Goal: Information Seeking & Learning: Check status

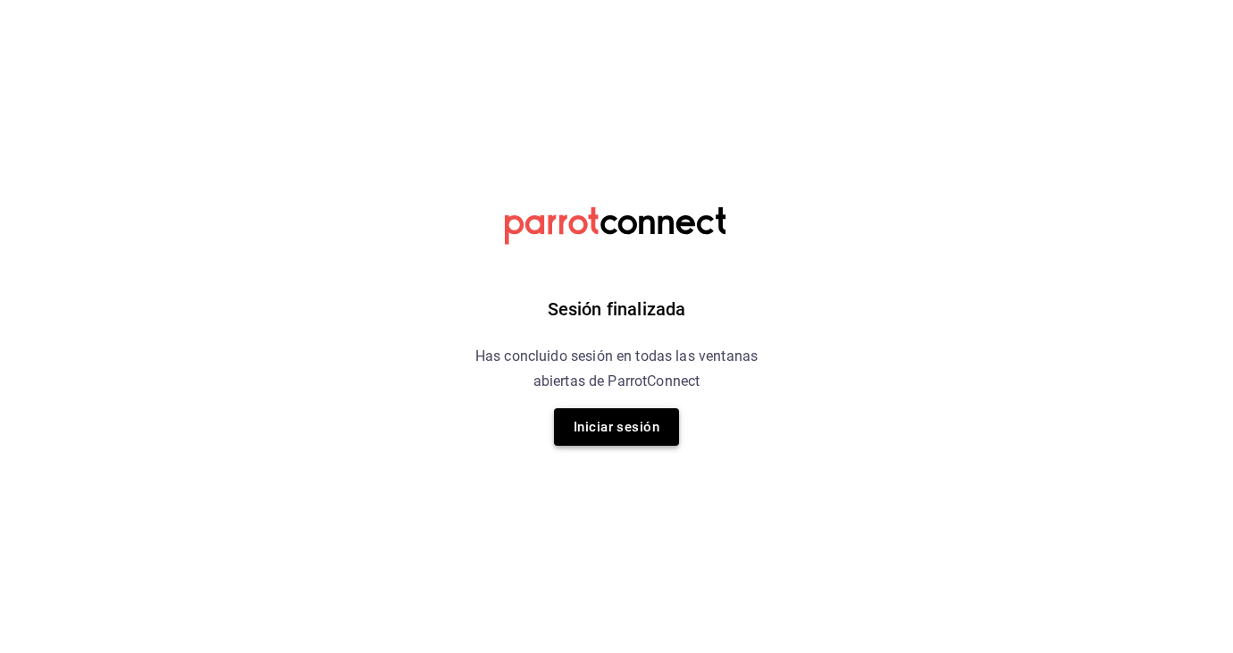
click at [617, 418] on button "Iniciar sesión" at bounding box center [616, 427] width 125 height 38
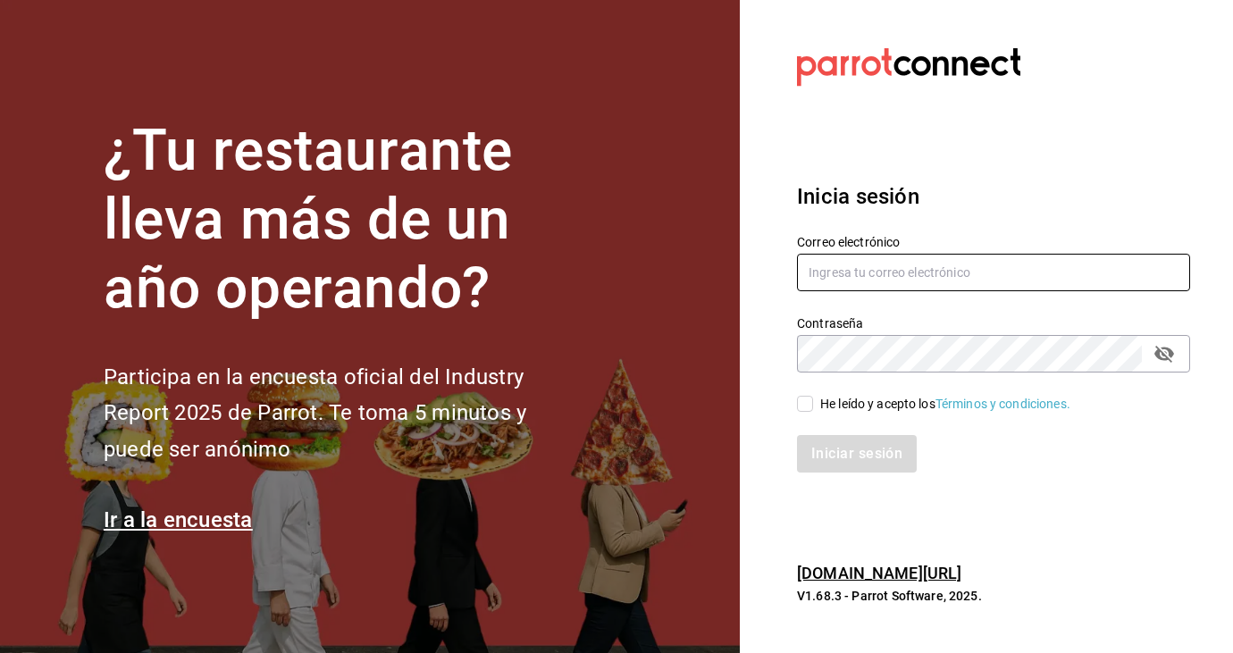
type input "kari.cl.93@hotmail.com"
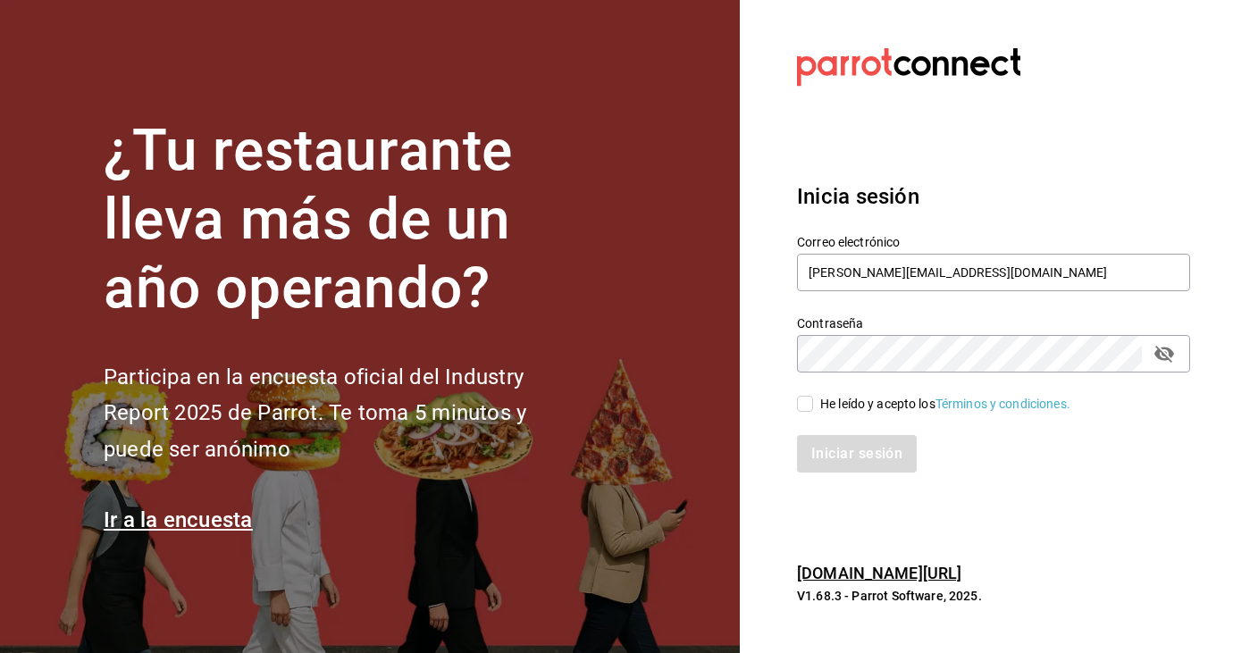
click at [803, 398] on input "He leído y acepto los Términos y condiciones." at bounding box center [805, 404] width 16 height 16
checkbox input "true"
click at [826, 459] on button "Iniciar sesión" at bounding box center [858, 454] width 122 height 38
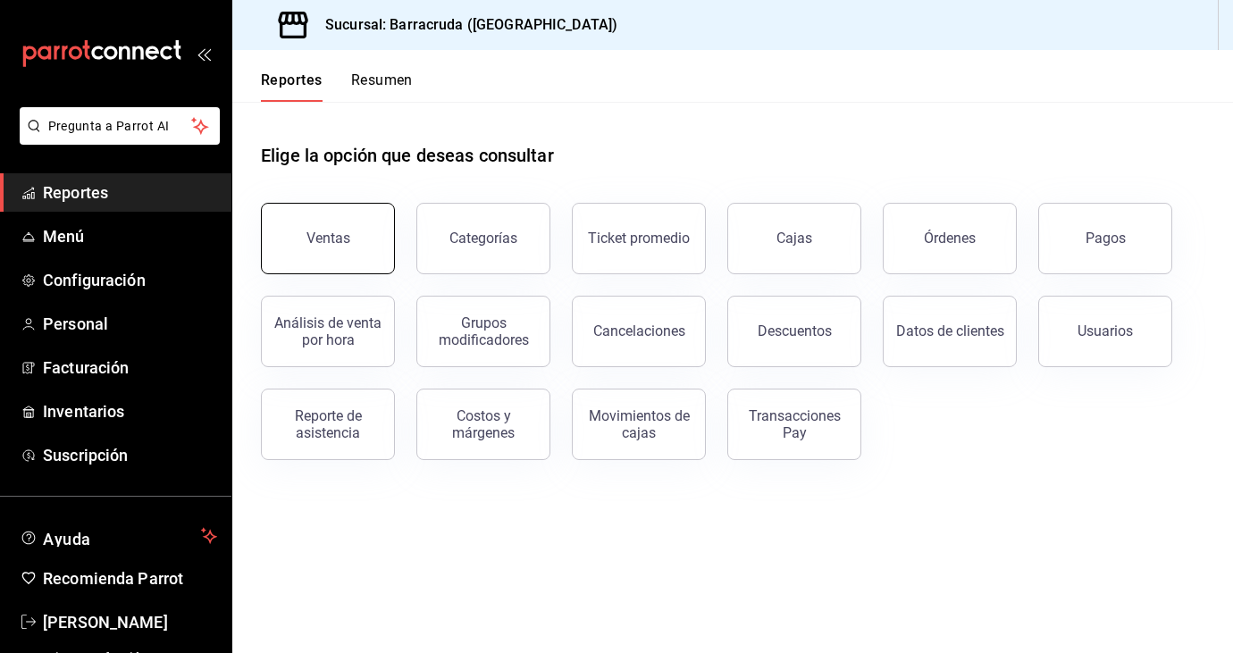
click at [337, 228] on button "Ventas" at bounding box center [328, 238] width 134 height 71
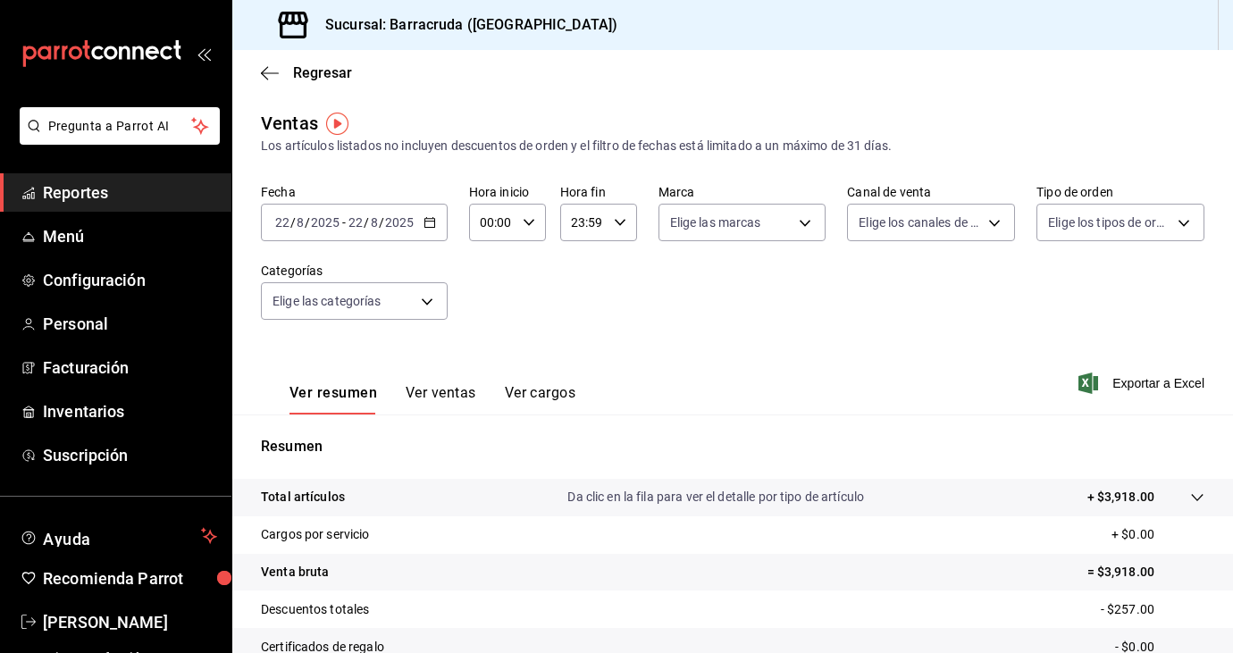
click at [435, 222] on div "[DATE] [DATE] - [DATE] [DATE]" at bounding box center [354, 223] width 187 height 38
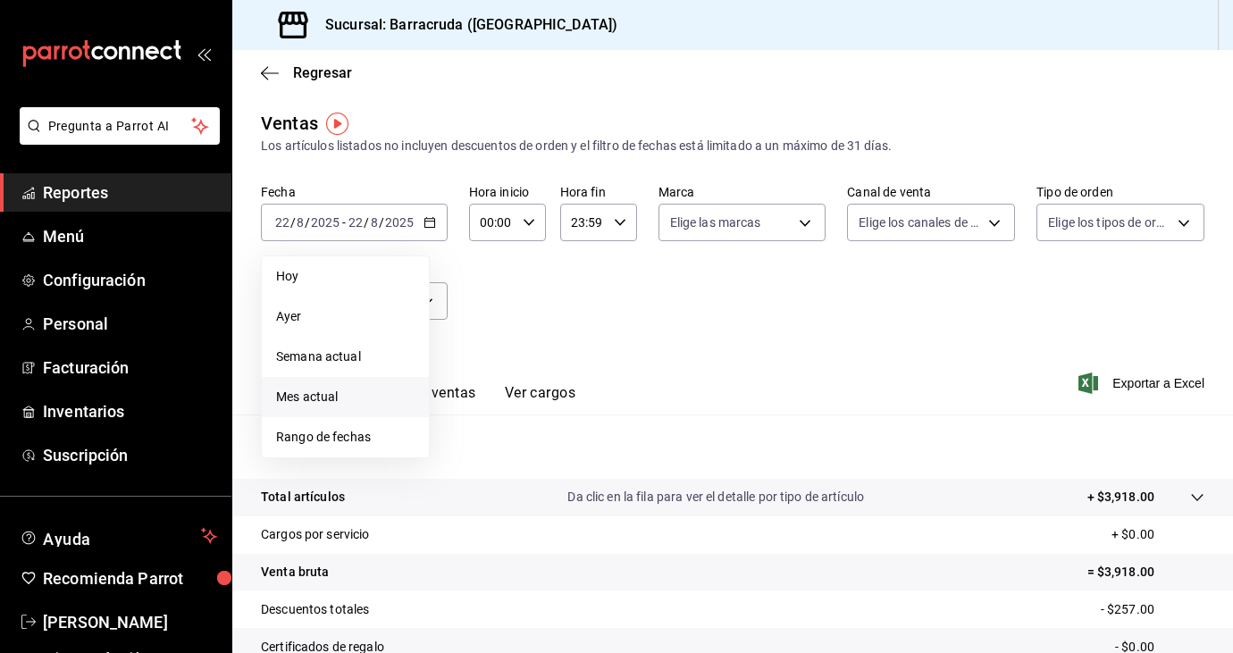
click at [317, 390] on span "Mes actual" at bounding box center [345, 397] width 139 height 19
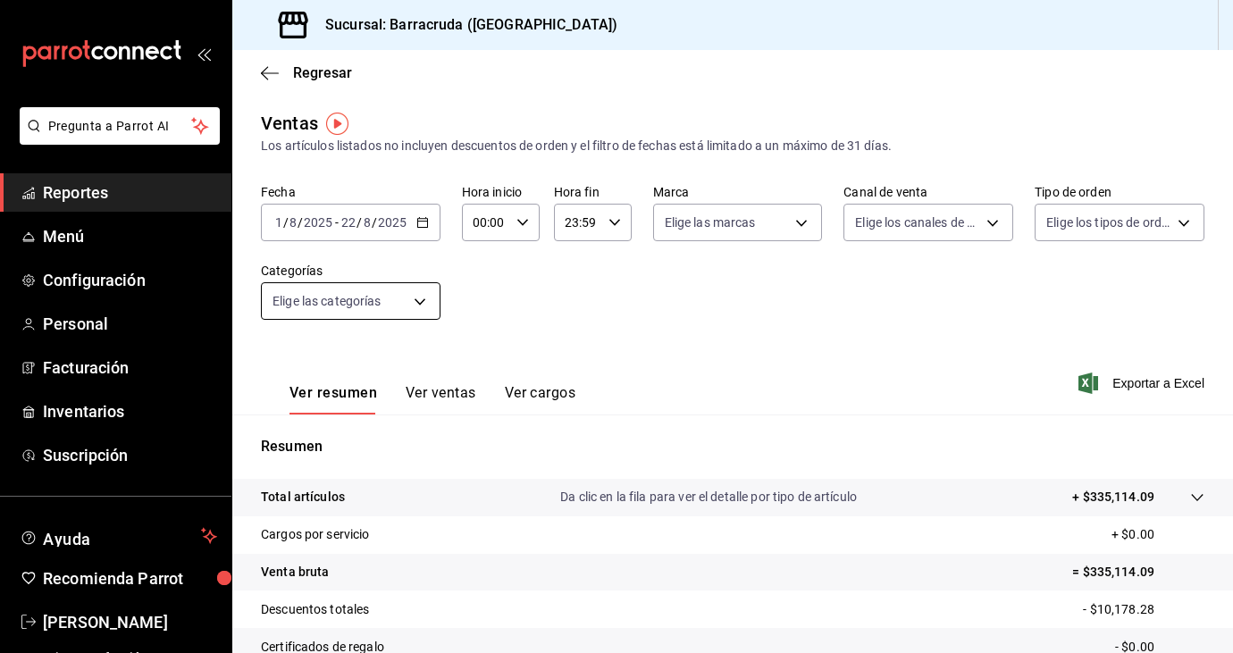
click at [418, 299] on body "Pregunta a Parrot AI Reportes Menú Configuración Personal Facturación Inventari…" at bounding box center [616, 326] width 1233 height 653
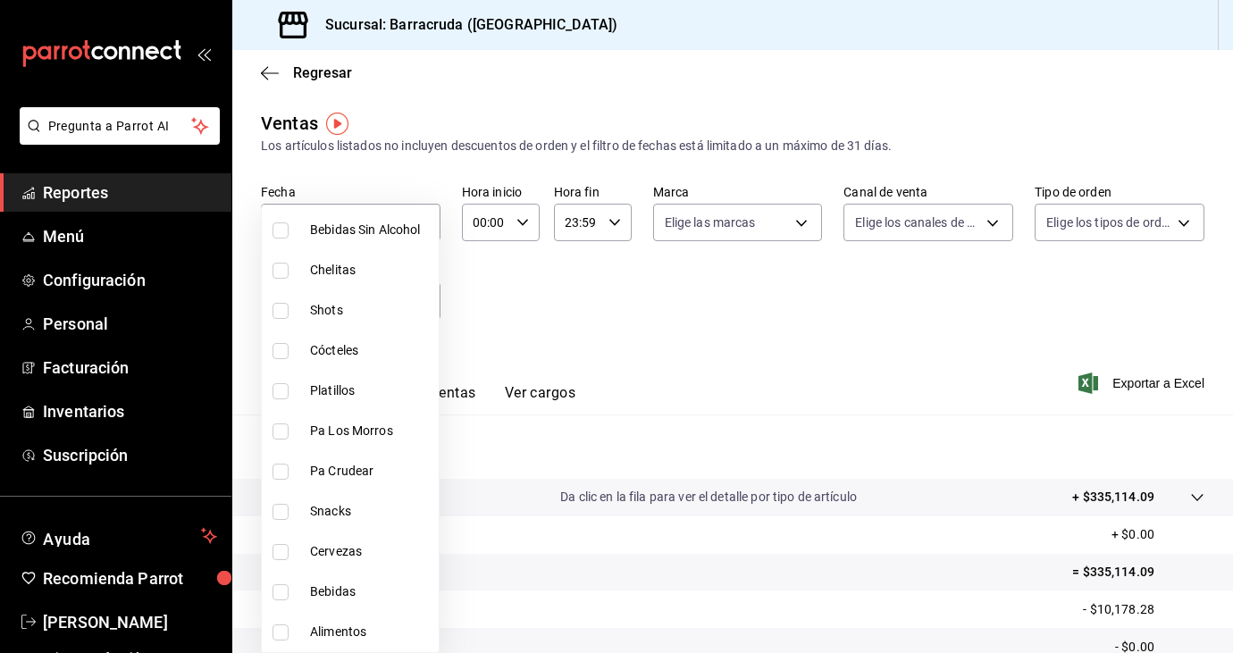
scroll to position [339, 0]
click at [277, 516] on input "checkbox" at bounding box center [281, 513] width 16 height 16
checkbox input "true"
type input "d80faeee-26b7-4268-a3bc-c7ffedce9130"
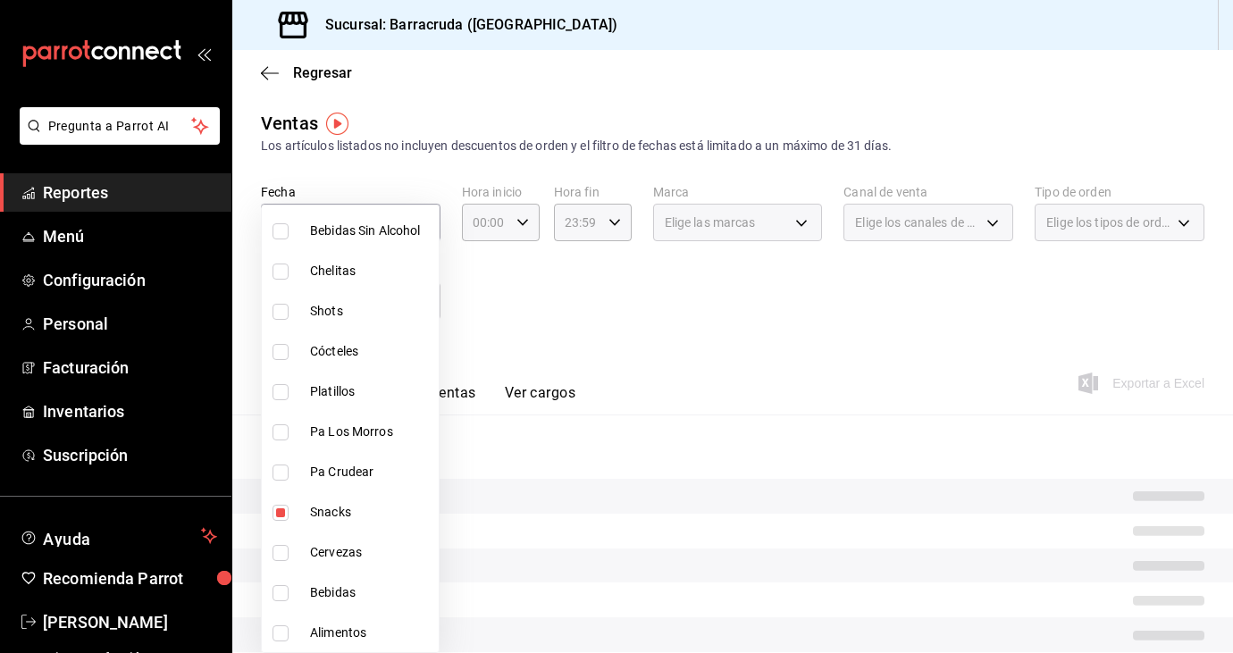
click at [464, 392] on div at bounding box center [616, 326] width 1233 height 653
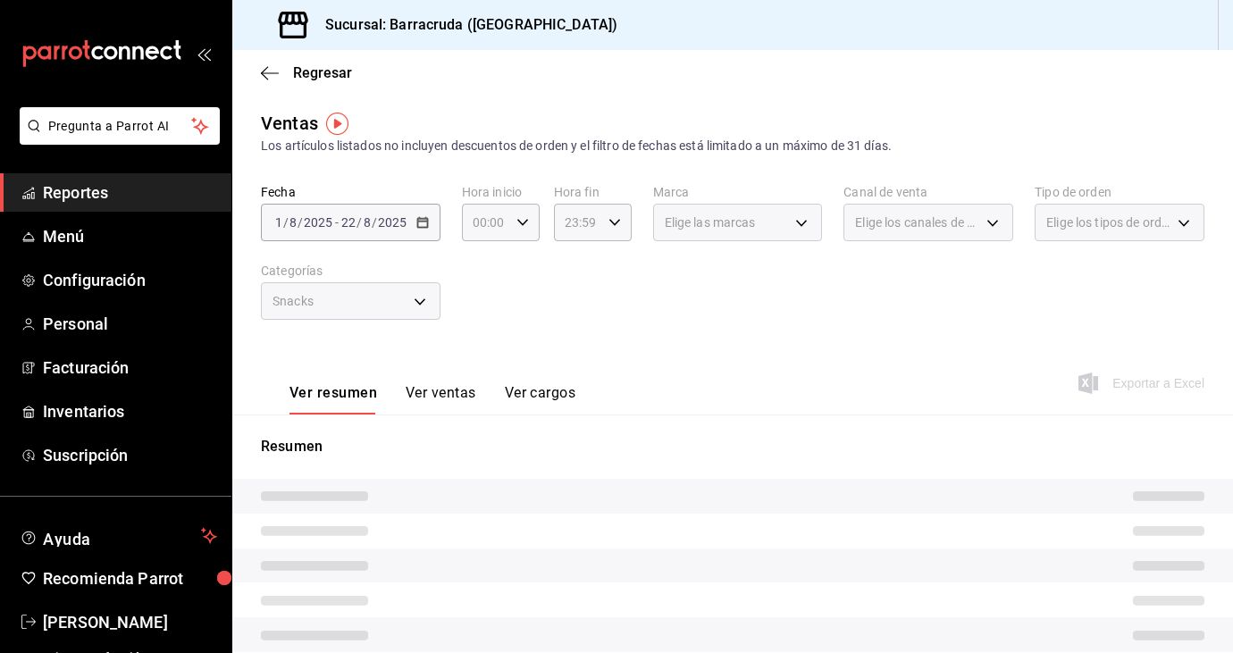
click at [447, 391] on button "Ver ventas" at bounding box center [441, 399] width 71 height 30
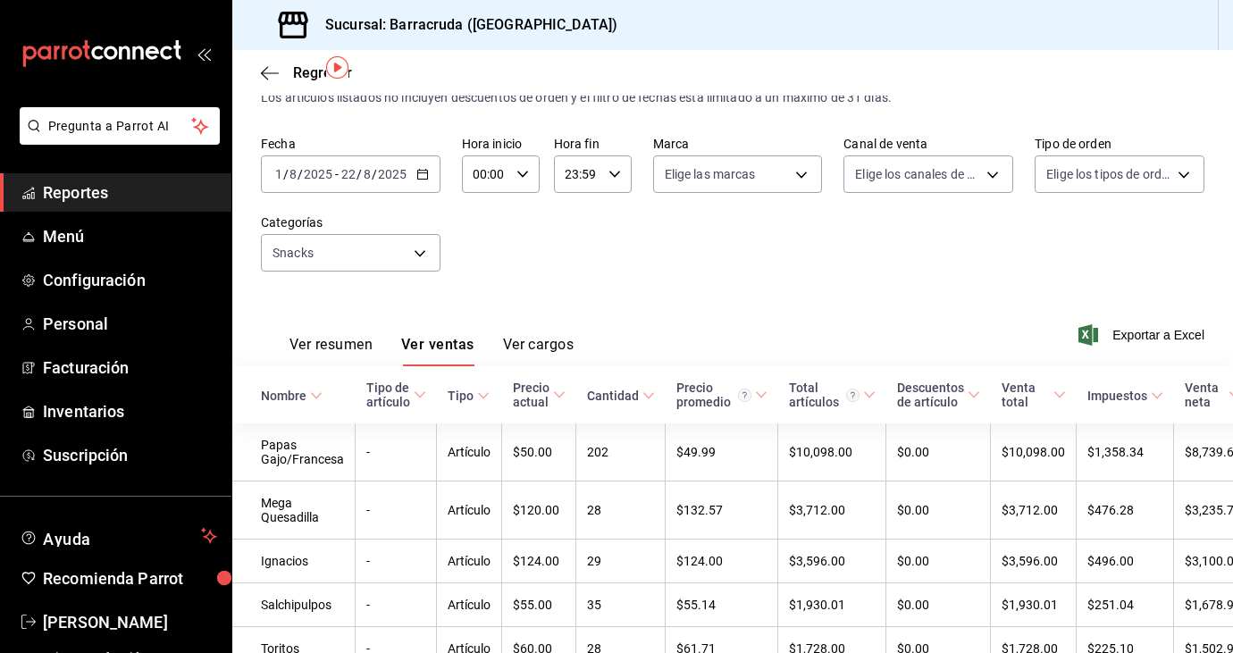
scroll to position [36, 0]
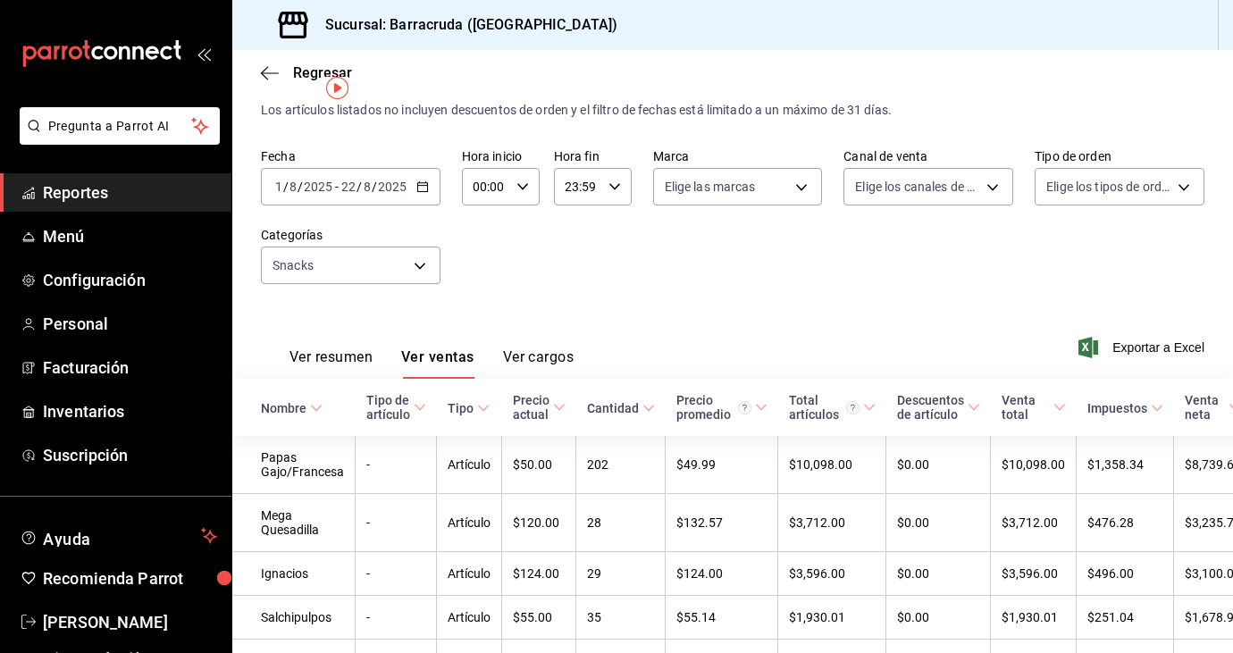
click at [420, 187] on icon "button" at bounding box center [422, 187] width 13 height 13
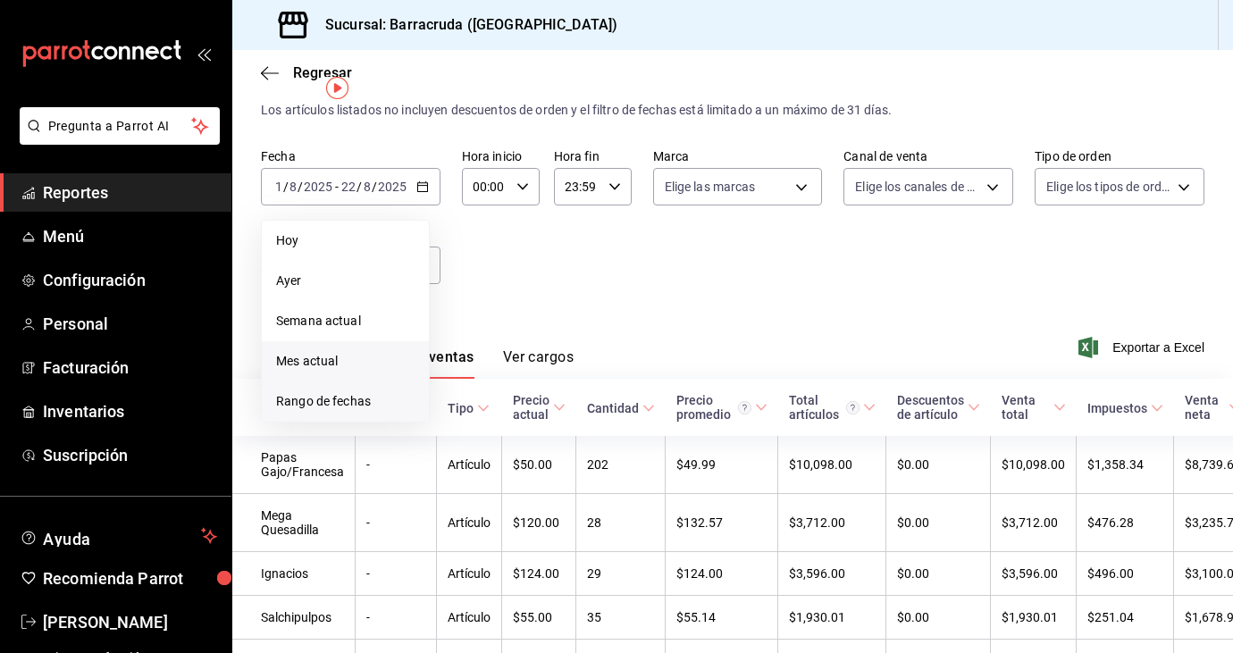
click at [340, 399] on span "Rango de fechas" at bounding box center [345, 401] width 139 height 19
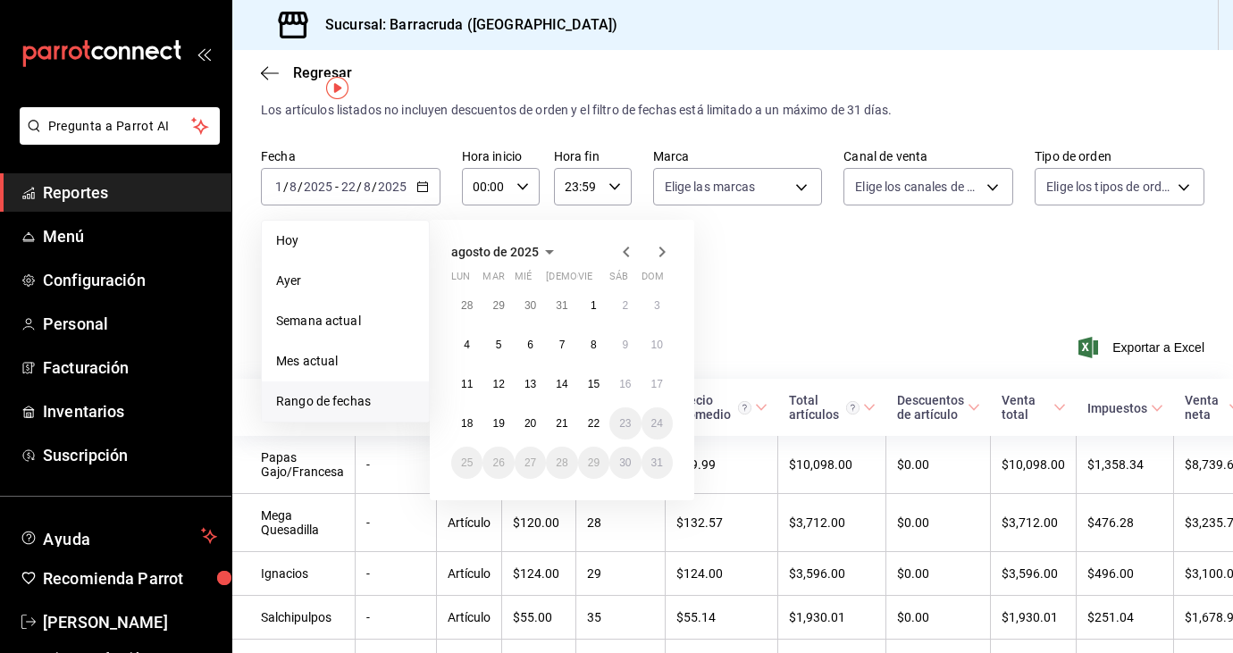
click at [627, 254] on icon "button" at bounding box center [626, 251] width 21 height 21
click at [567, 423] on button "24" at bounding box center [561, 424] width 31 height 32
click at [662, 259] on icon "button" at bounding box center [661, 251] width 21 height 21
click at [588, 417] on abbr "22" at bounding box center [594, 423] width 12 height 13
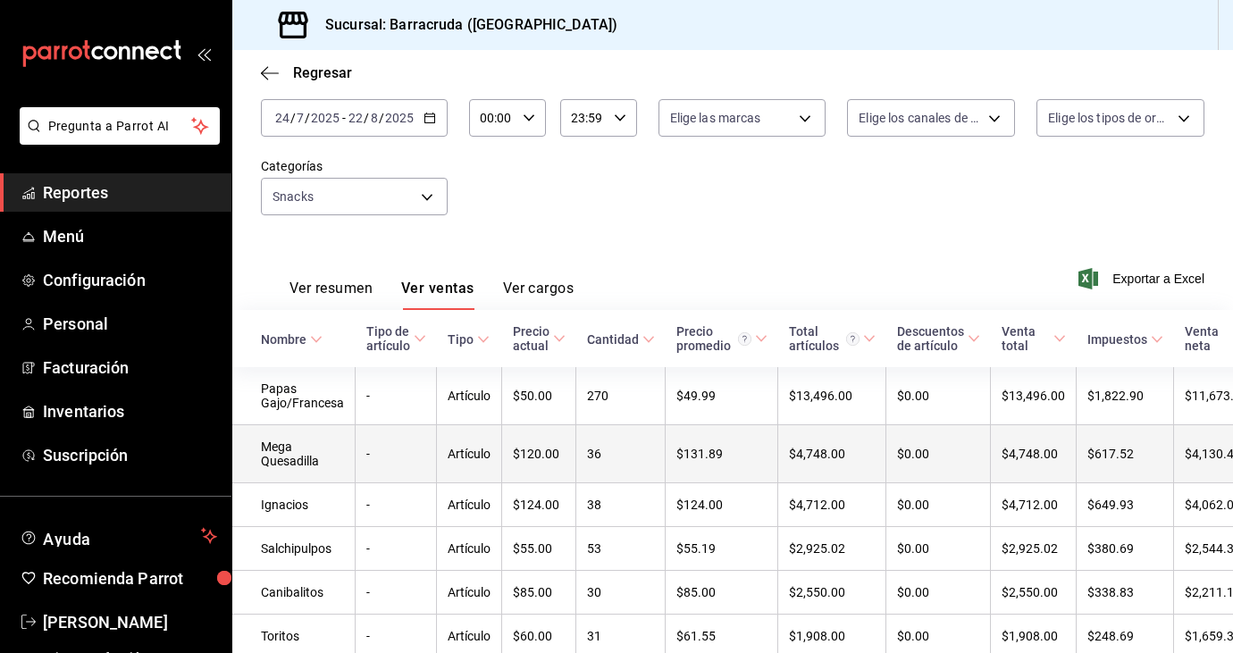
scroll to position [111, 0]
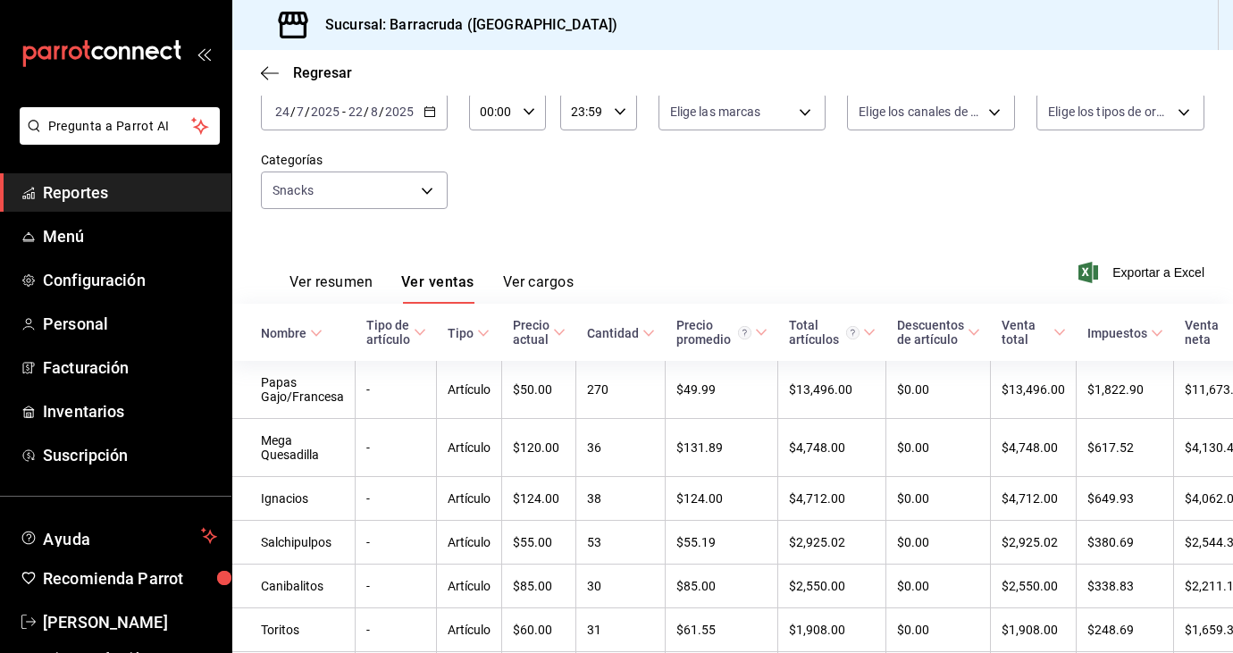
click at [429, 109] on icon "button" at bounding box center [430, 111] width 13 height 13
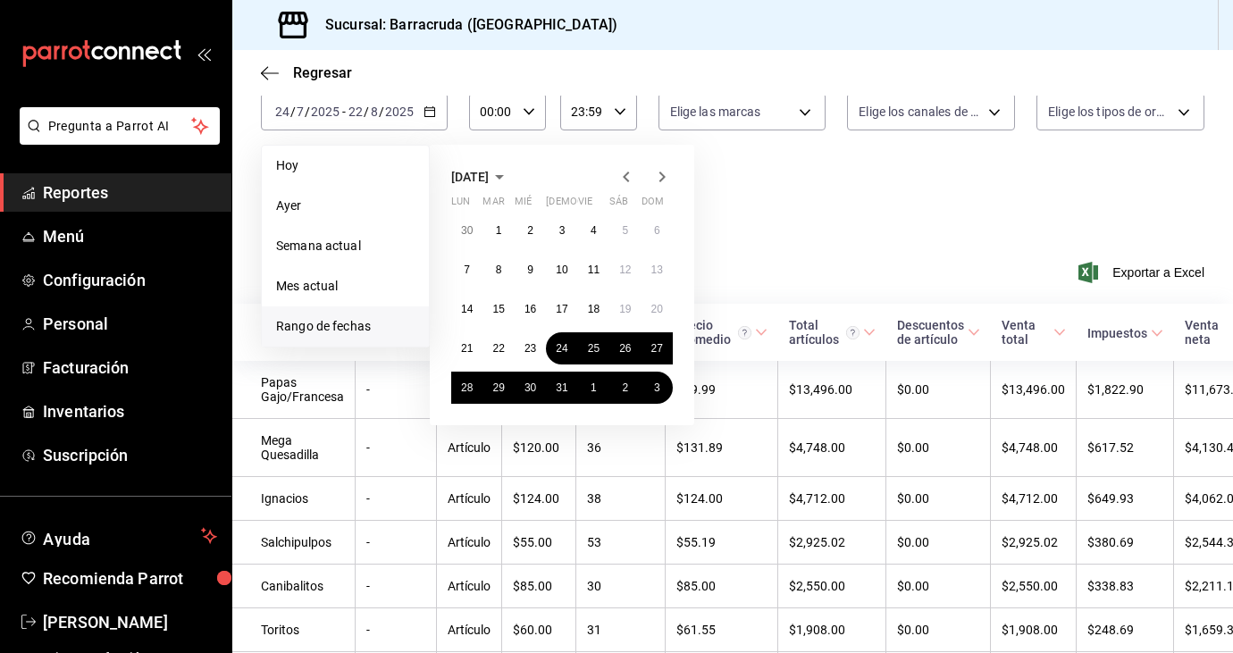
click at [659, 182] on icon "button" at bounding box center [661, 176] width 21 height 21
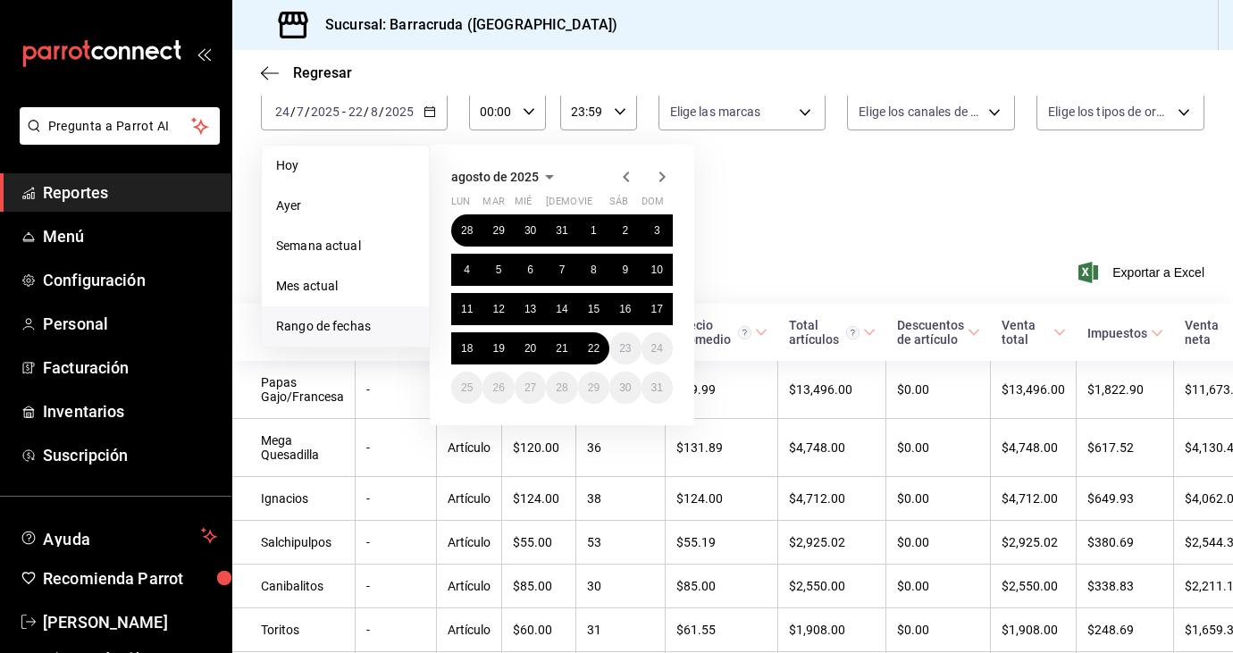
click at [761, 154] on div "Fecha [DATE] [DATE] - [DATE] [DATE] [DATE] [DATE] Semana actual Mes actual [GEO…" at bounding box center [733, 151] width 944 height 157
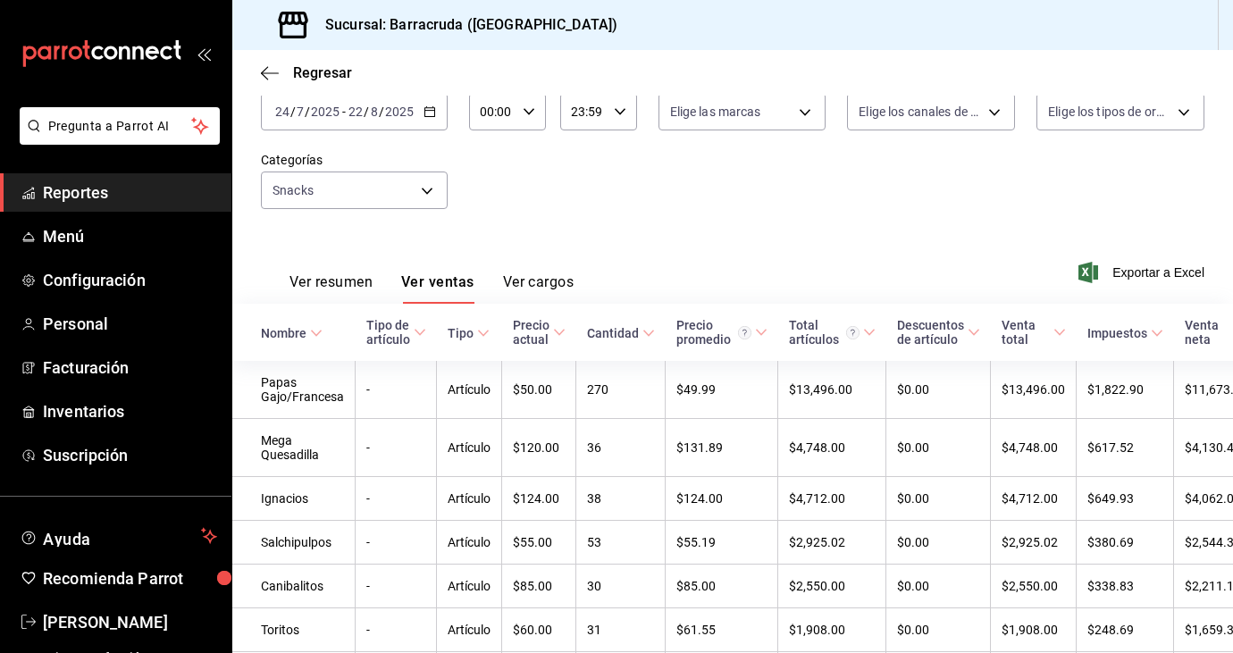
click at [424, 101] on div "[DATE] [DATE] - [DATE] [DATE]" at bounding box center [354, 112] width 187 height 38
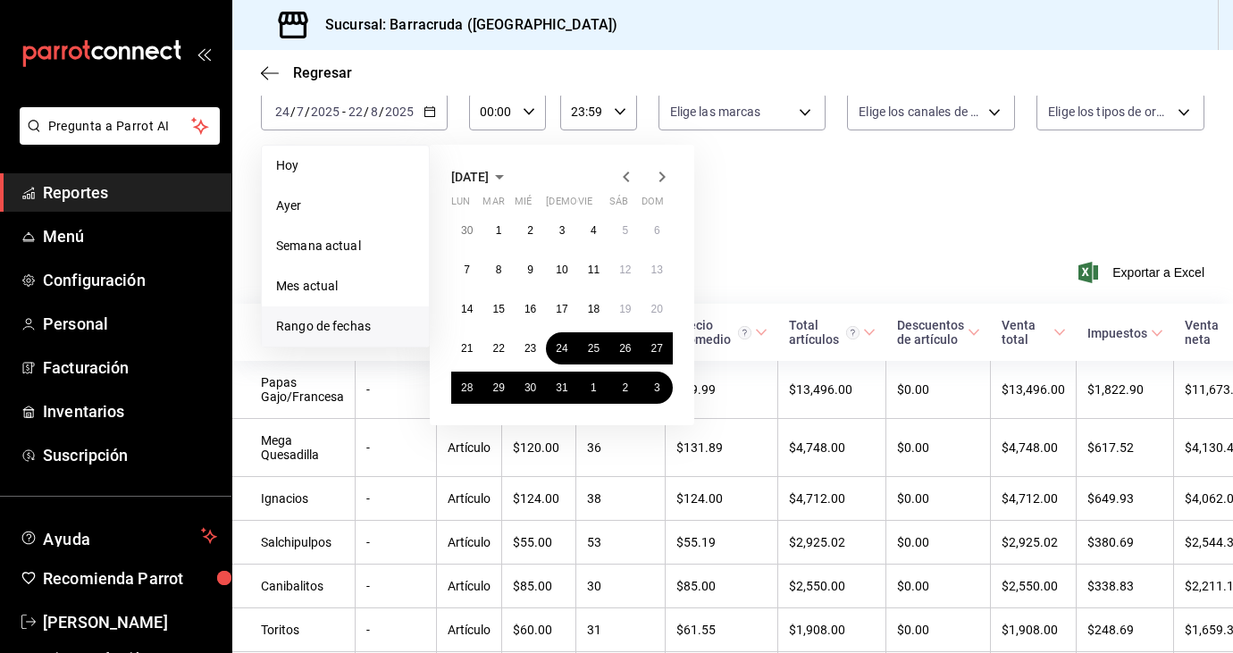
click at [660, 178] on icon "button" at bounding box center [661, 176] width 21 height 21
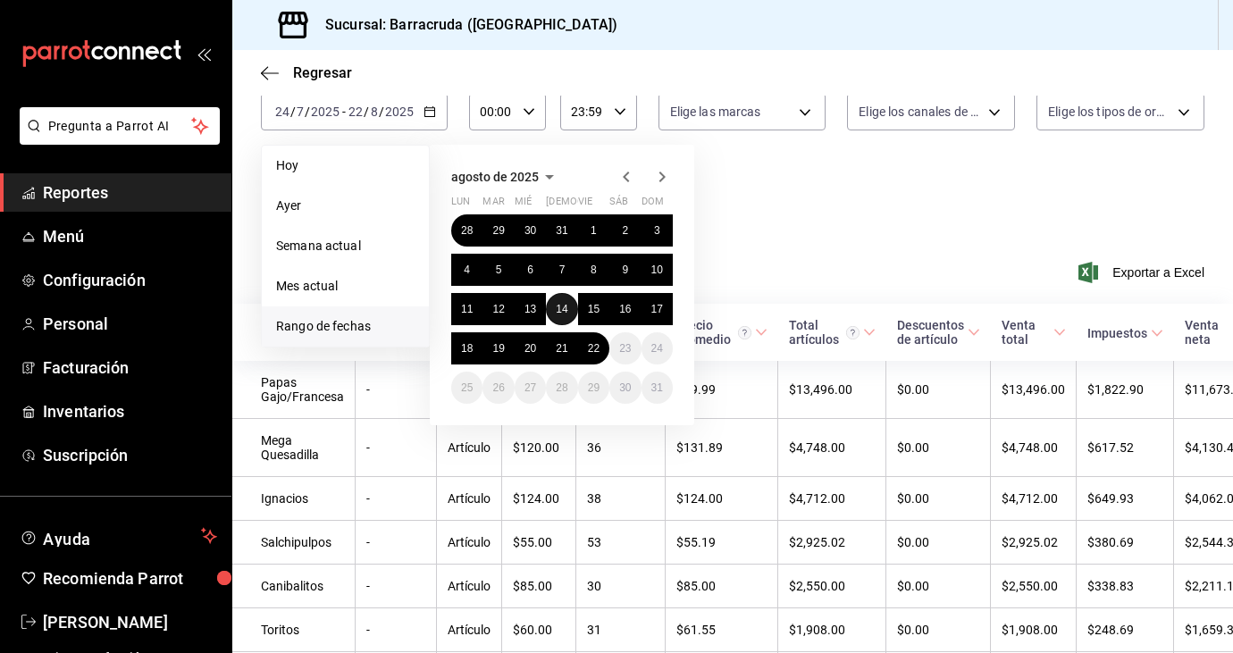
click at [565, 310] on abbr "14" at bounding box center [562, 309] width 12 height 13
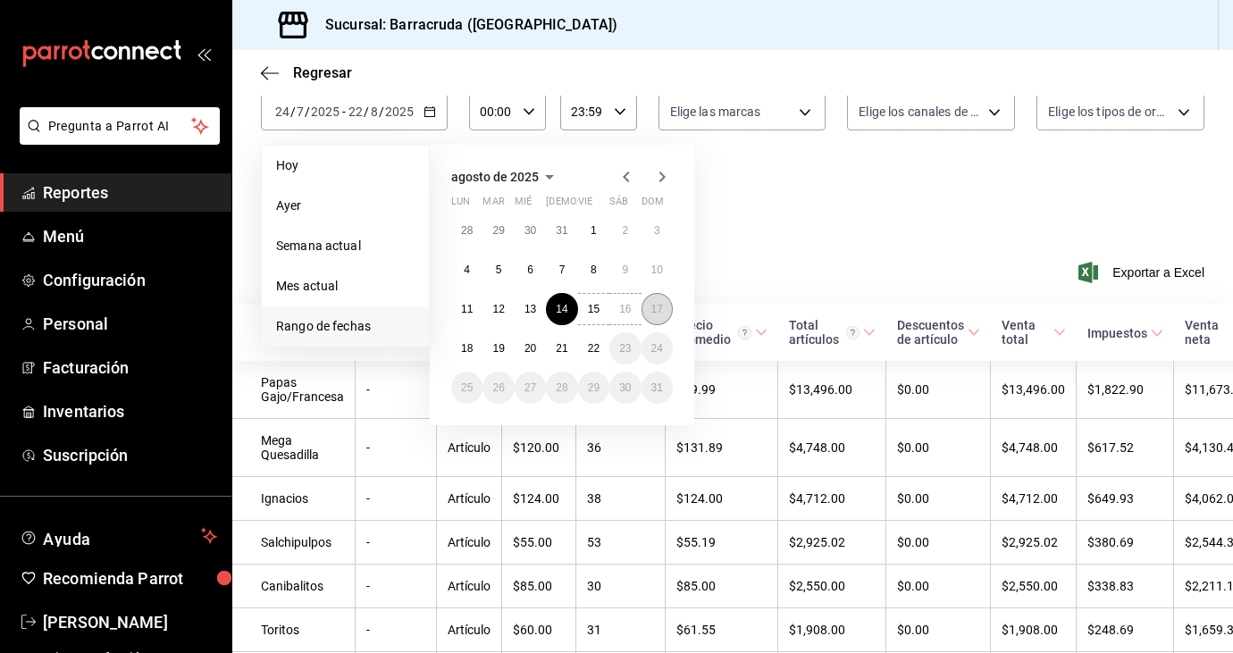
click at [660, 303] on abbr "17" at bounding box center [657, 309] width 12 height 13
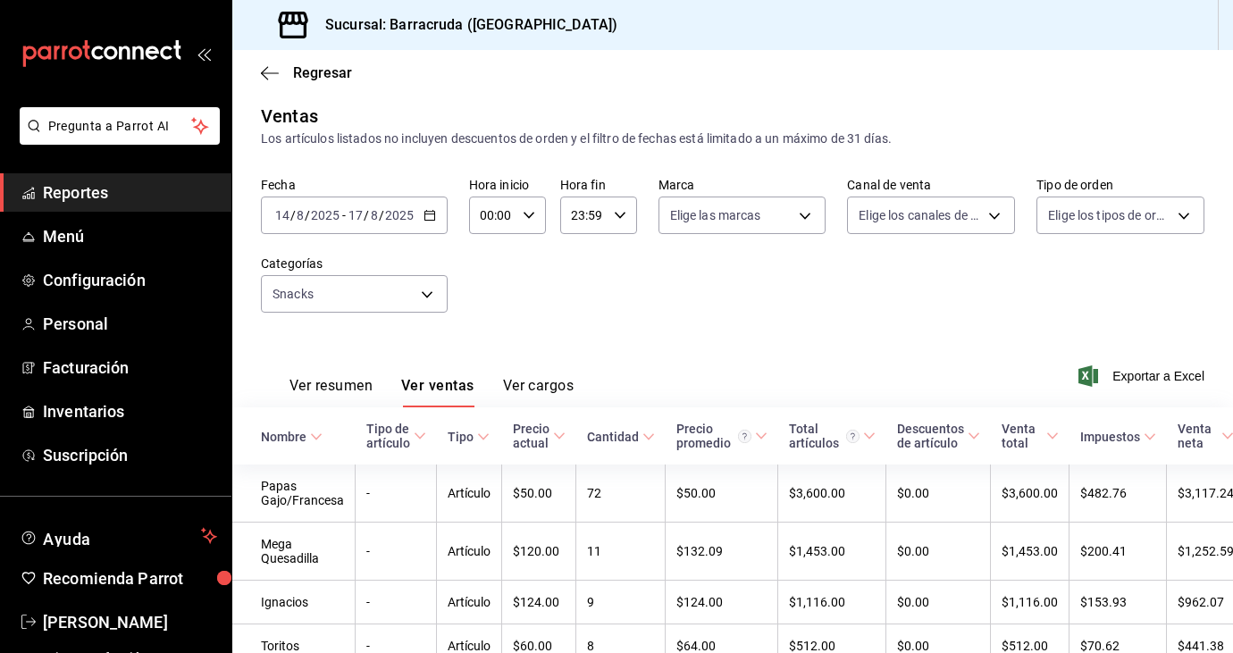
scroll to position [111, 0]
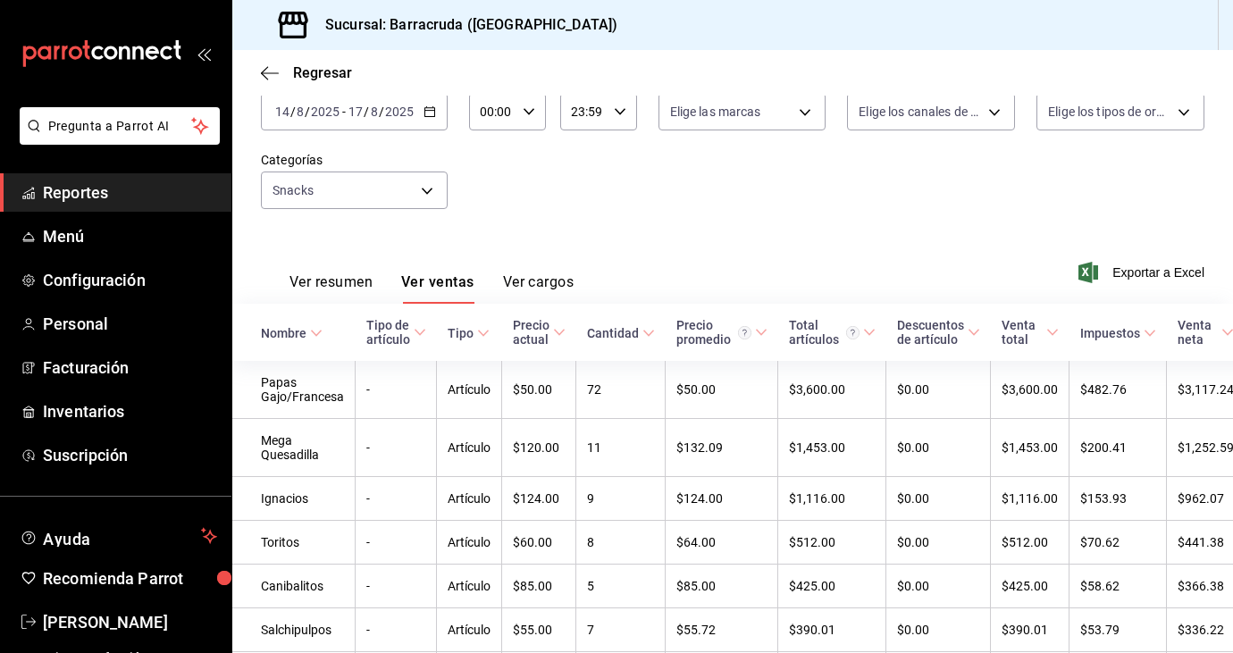
click at [441, 286] on button "Ver ventas" at bounding box center [437, 288] width 73 height 30
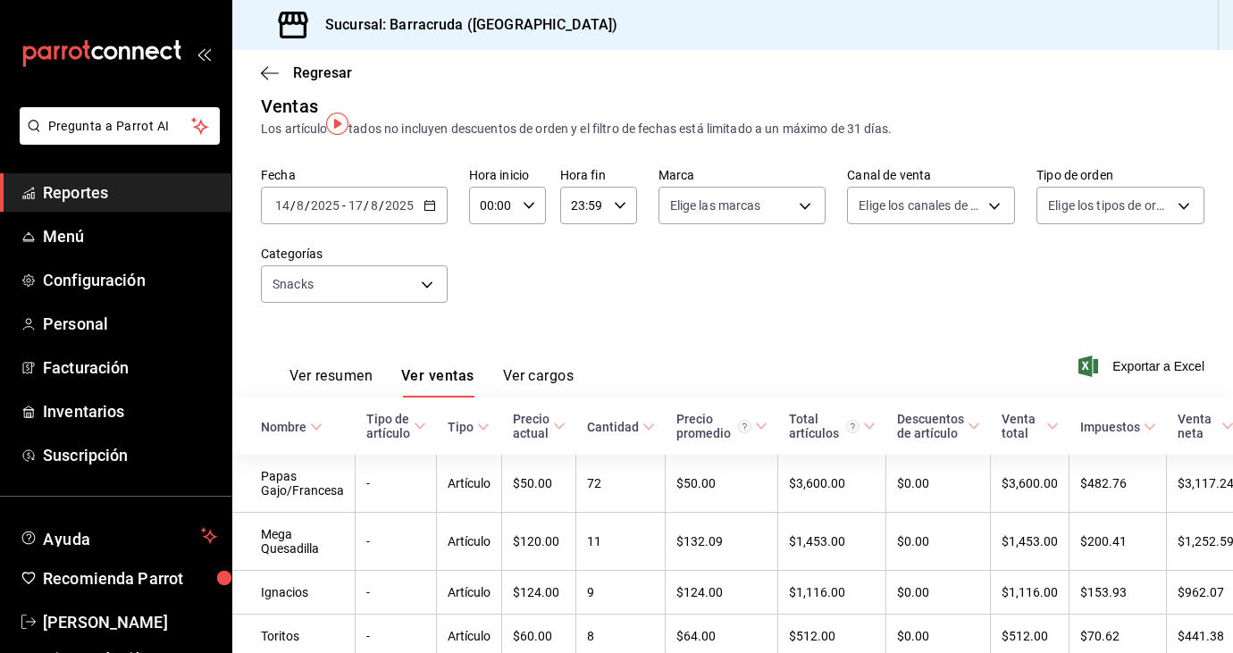
scroll to position [0, 0]
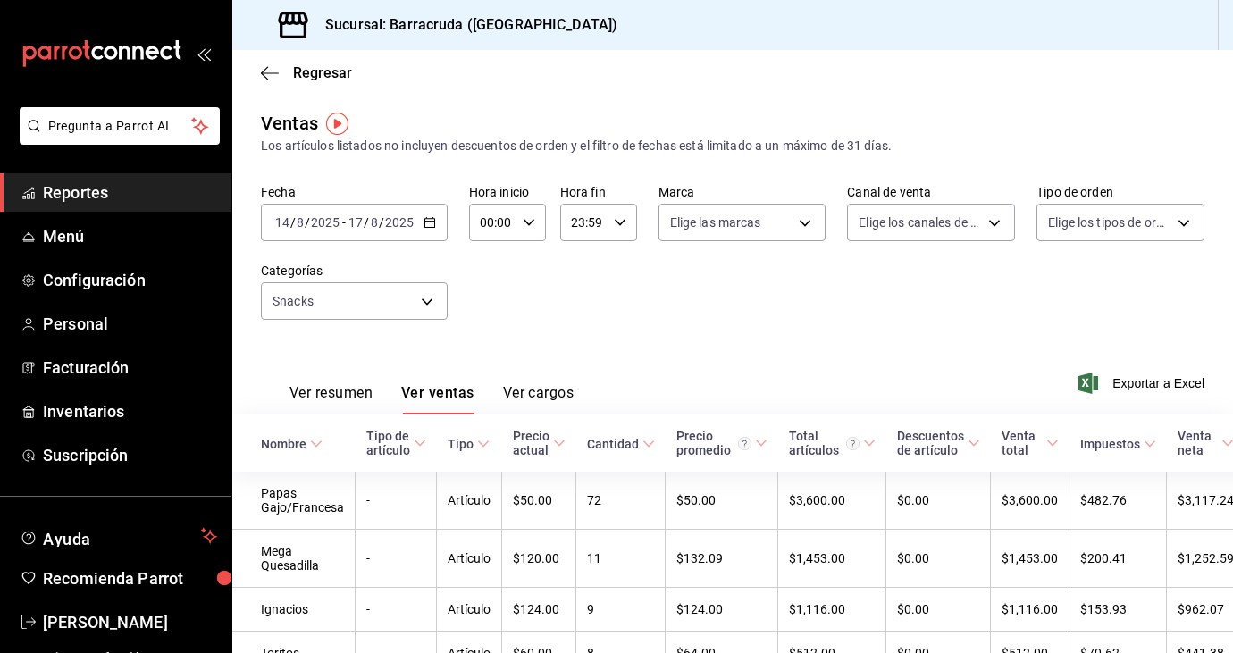
click at [432, 225] on icon "button" at bounding box center [430, 222] width 13 height 13
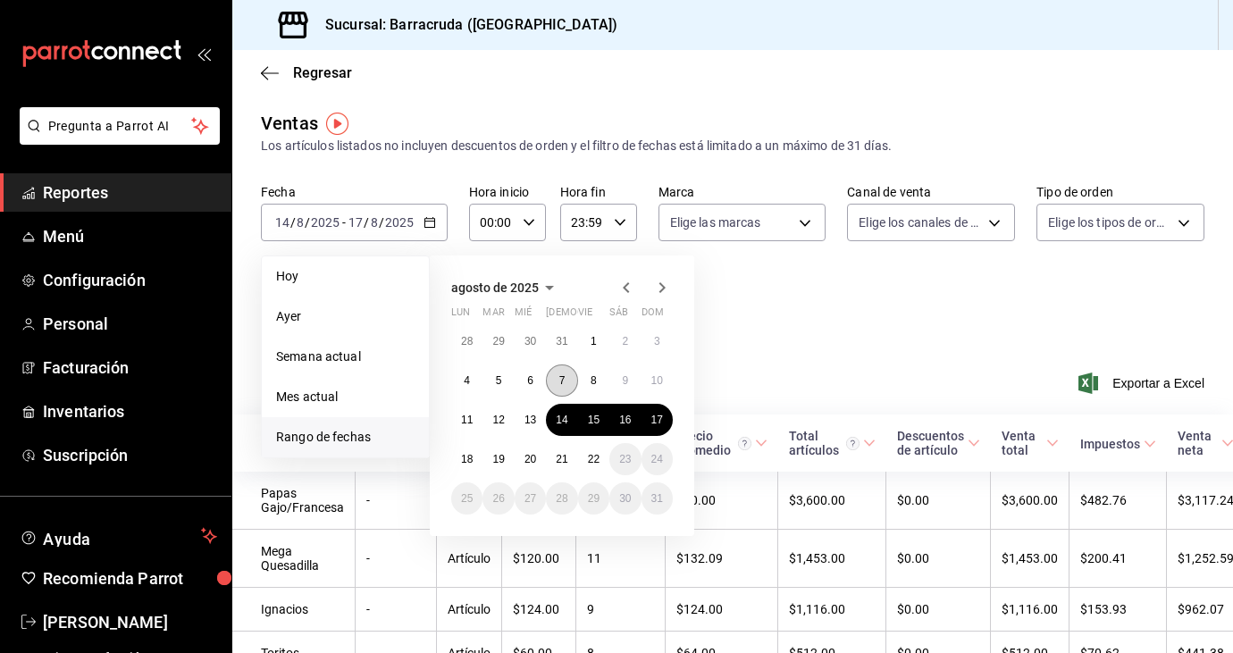
click at [561, 382] on abbr "7" at bounding box center [562, 380] width 6 height 13
click at [658, 381] on abbr "10" at bounding box center [657, 380] width 12 height 13
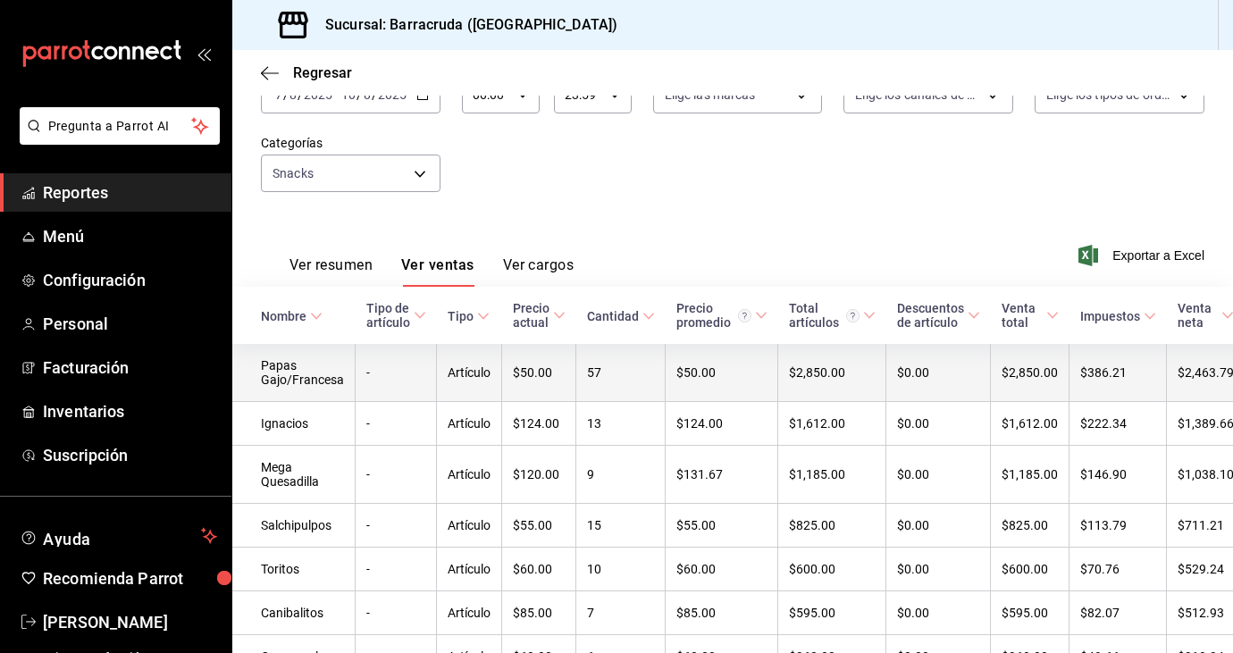
scroll to position [131, 0]
